Goal: Information Seeking & Learning: Understand process/instructions

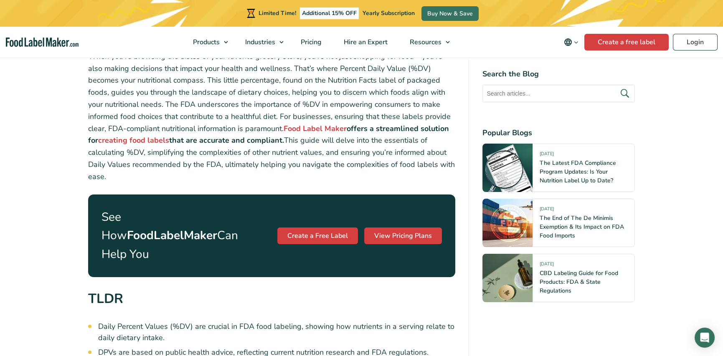
scroll to position [376, 0]
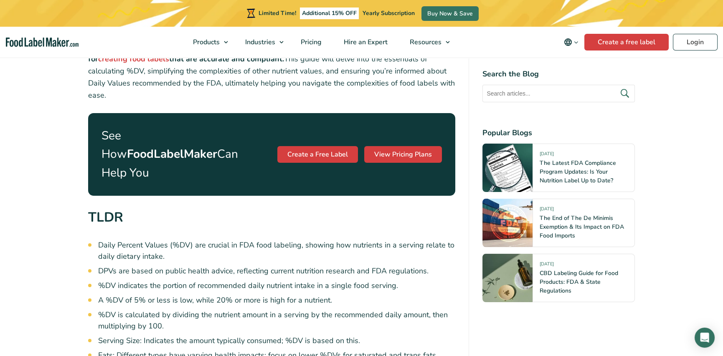
click at [334, 266] on li "DPVs are based on public health advice, reflecting current nutrition research a…" at bounding box center [276, 271] width 357 height 11
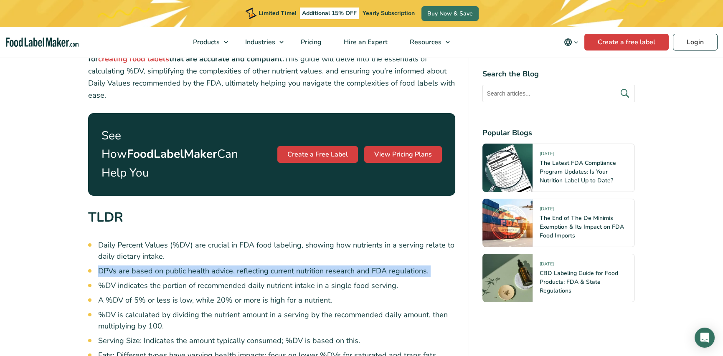
click at [334, 266] on li "DPVs are based on public health advice, reflecting current nutrition research a…" at bounding box center [276, 271] width 357 height 11
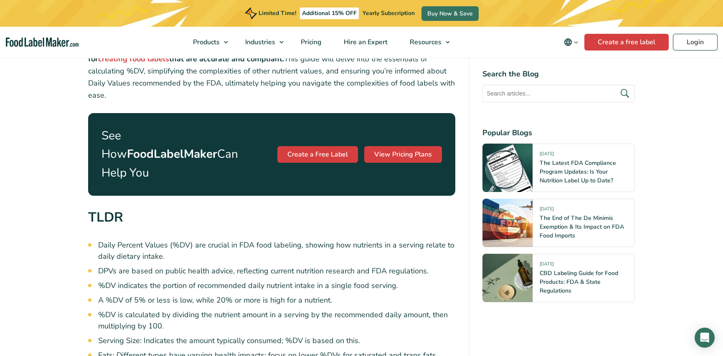
click at [326, 280] on li "%DV indicates the portion of recommended daily nutrient intake in a single food…" at bounding box center [276, 285] width 357 height 11
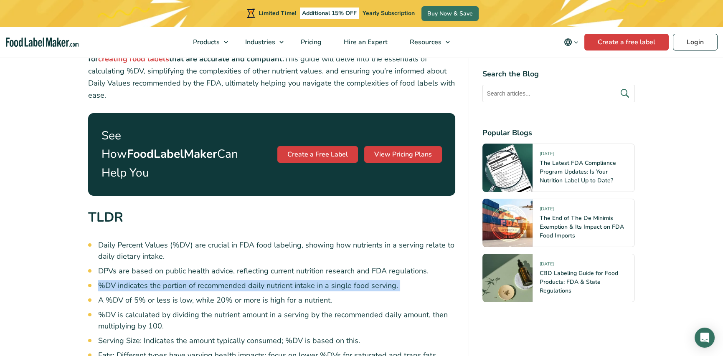
click at [326, 280] on li "%DV indicates the portion of recommended daily nutrient intake in a single food…" at bounding box center [276, 285] width 357 height 11
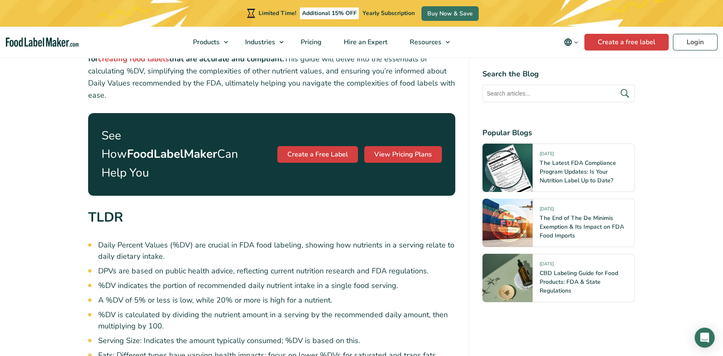
click at [320, 262] on ul "Daily Percent Values (%DV) are crucial in FDA food labeling, showing how nutrie…" at bounding box center [276, 357] width 357 height 235
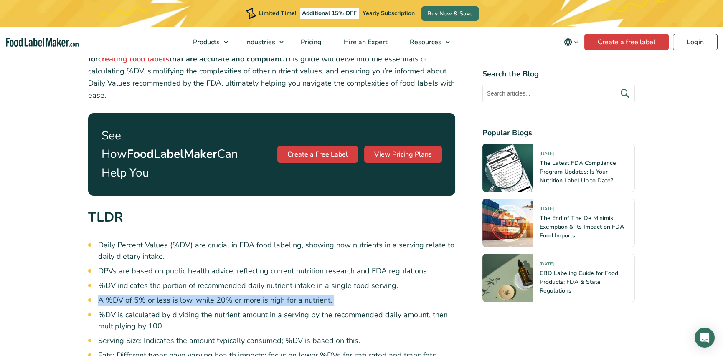
click at [320, 262] on ul "Daily Percent Values (%DV) are crucial in FDA food labeling, showing how nutrie…" at bounding box center [276, 357] width 357 height 235
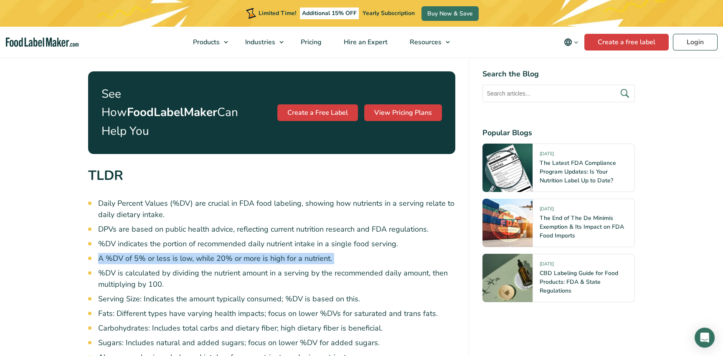
scroll to position [501, 0]
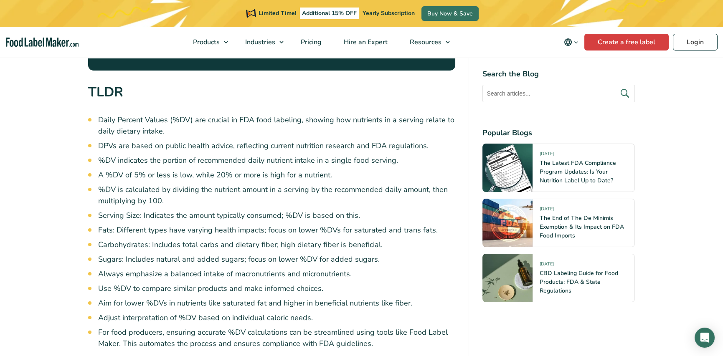
click at [197, 210] on li "Serving Size: Indicates the amount typically consumed; %DV is based on this." at bounding box center [276, 215] width 357 height 11
click at [200, 225] on li "Fats: Different types have varying health impacts; focus on lower %DVs for satu…" at bounding box center [276, 230] width 357 height 11
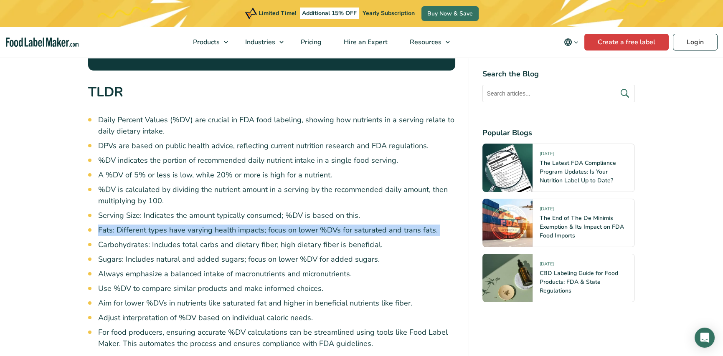
click at [200, 225] on li "Fats: Different types have varying health impacts; focus on lower %DVs for satu…" at bounding box center [276, 230] width 357 height 11
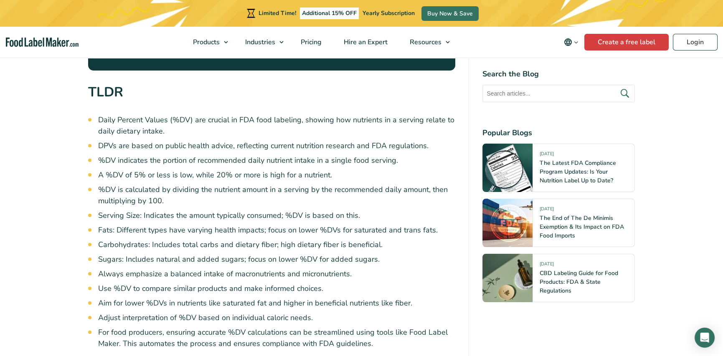
click at [276, 184] on li "%DV is calculated by dividing the nutrient amount in a serving by the recommend…" at bounding box center [276, 195] width 357 height 23
click at [277, 184] on li "%DV is calculated by dividing the nutrient amount in a serving by the recommend…" at bounding box center [276, 195] width 357 height 23
click at [265, 210] on li "Serving Size: Indicates the amount typically consumed; %DV is based on this." at bounding box center [276, 215] width 357 height 11
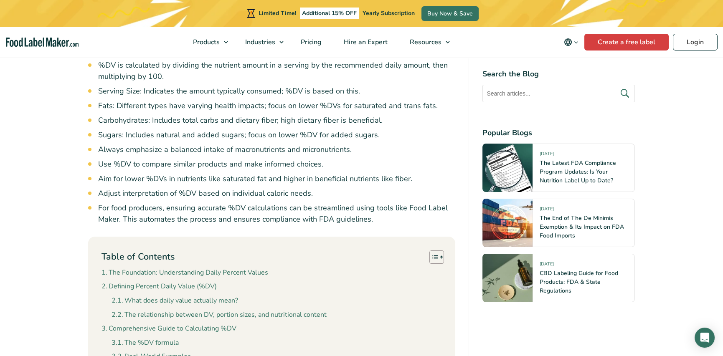
scroll to position [710, 0]
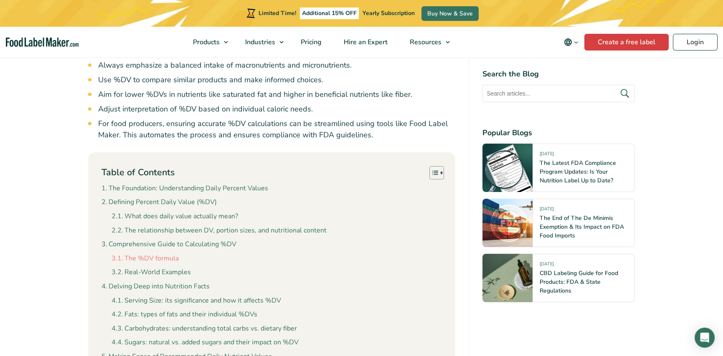
click at [147, 253] on link "The %DV formula" at bounding box center [144, 258] width 67 height 11
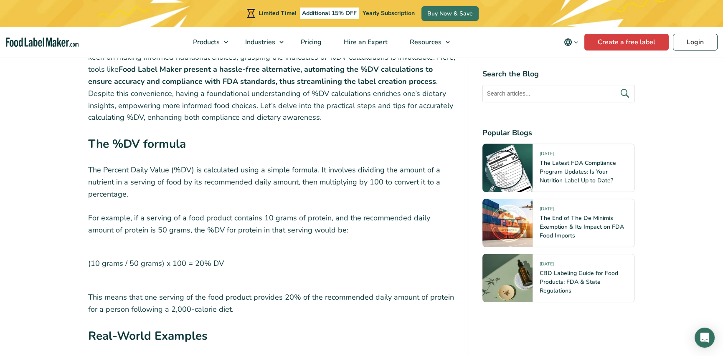
scroll to position [2309, 0]
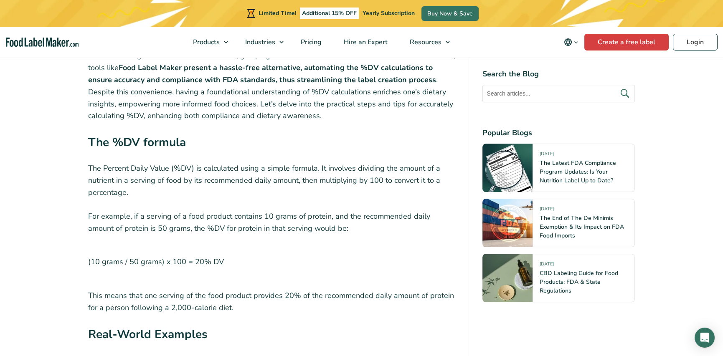
click at [204, 246] on p "(10 grams / 50 grams) x 100 = 20% DV" at bounding box center [271, 262] width 367 height 32
click at [355, 246] on p "(10 grams / 50 grams) x 100 = 20% DV" at bounding box center [271, 262] width 367 height 32
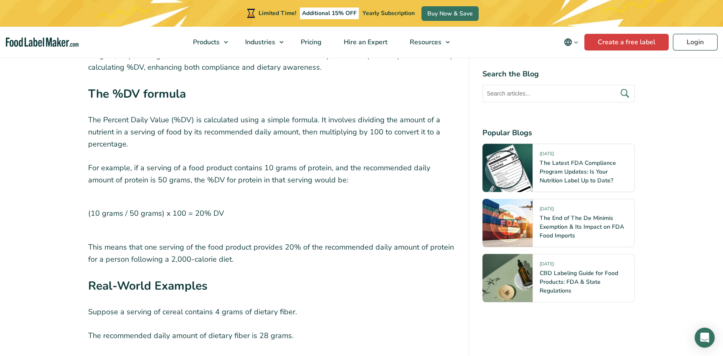
scroll to position [2435, 0]
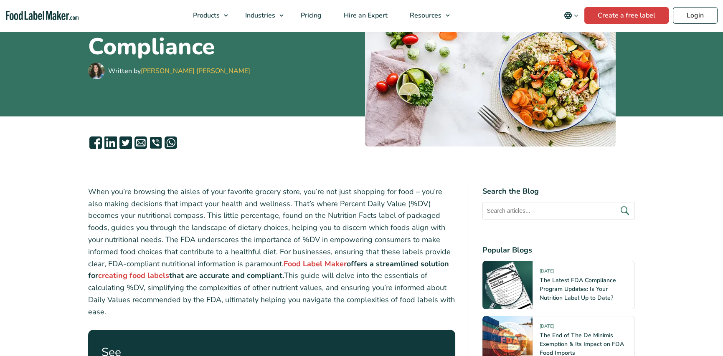
scroll to position [167, 0]
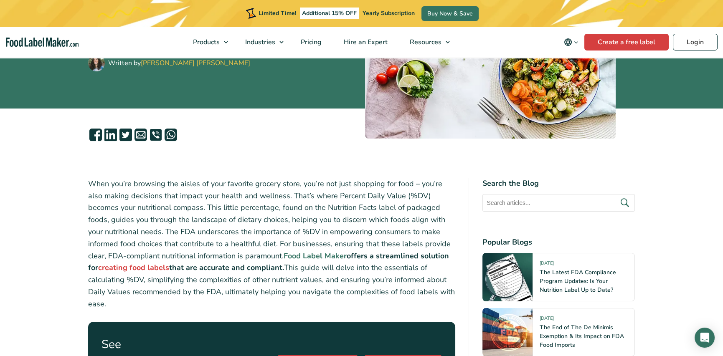
click at [283, 256] on strong "Food Label Maker" at bounding box center [314, 256] width 63 height 10
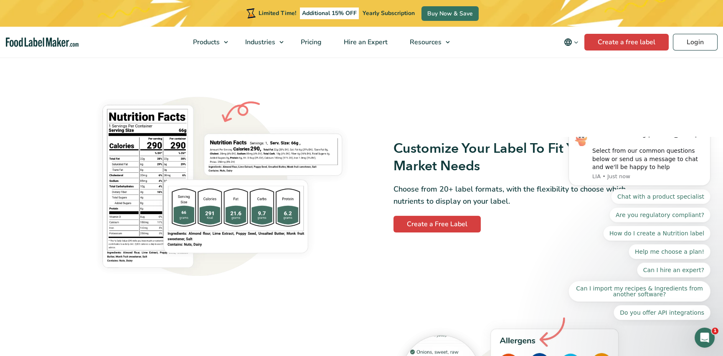
scroll to position [668, 0]
